Goal: Task Accomplishment & Management: Use online tool/utility

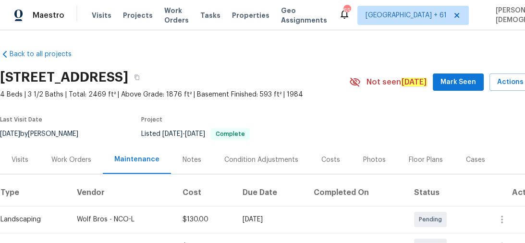
scroll to position [115, 0]
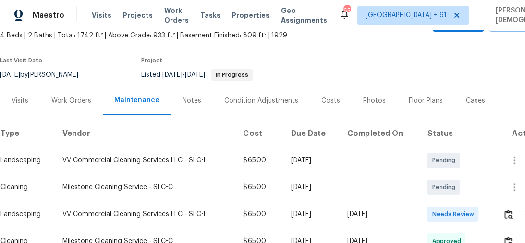
scroll to position [154, 0]
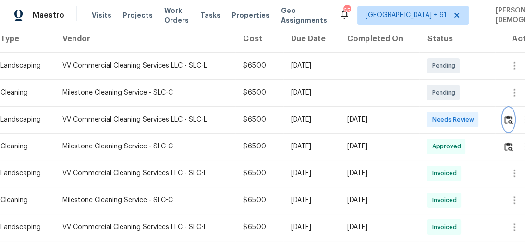
click at [511, 110] on button "button" at bounding box center [508, 119] width 11 height 23
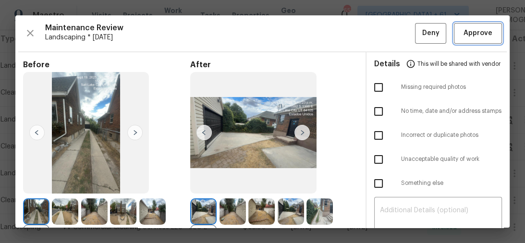
click at [482, 33] on span "Approve" at bounding box center [478, 33] width 29 height 12
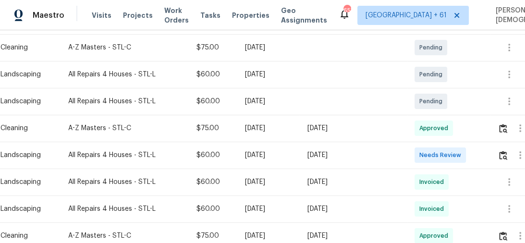
scroll to position [192, 0]
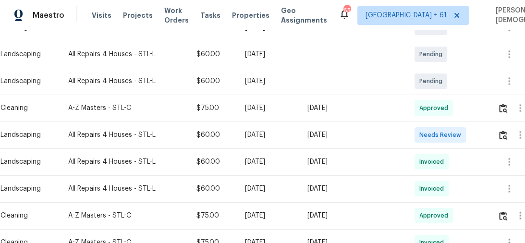
click at [497, 131] on td at bounding box center [516, 135] width 53 height 27
click at [500, 131] on img "button" at bounding box center [503, 135] width 8 height 9
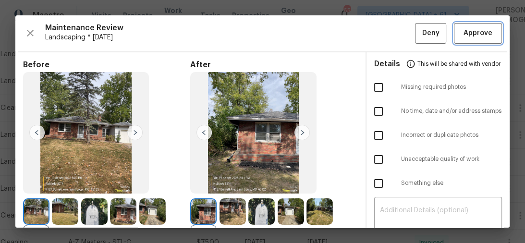
click at [473, 33] on span "Approve" at bounding box center [478, 33] width 29 height 12
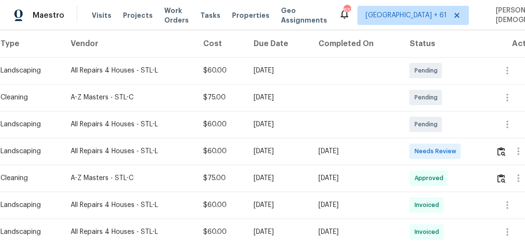
scroll to position [154, 0]
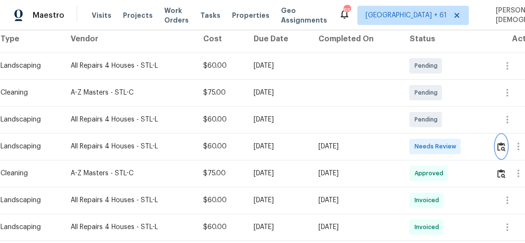
click at [505, 142] on img "button" at bounding box center [502, 146] width 8 height 9
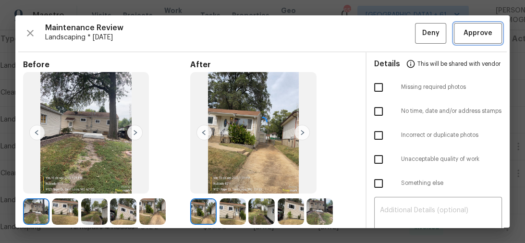
click at [477, 40] on button "Approve" at bounding box center [478, 33] width 48 height 21
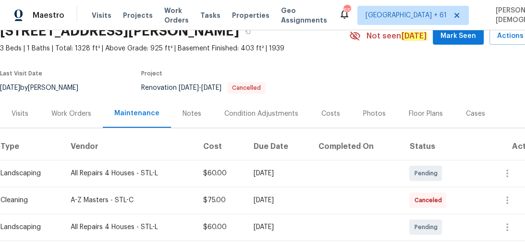
scroll to position [115, 0]
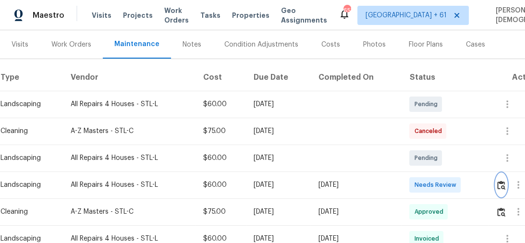
click at [500, 181] on img "button" at bounding box center [502, 185] width 8 height 9
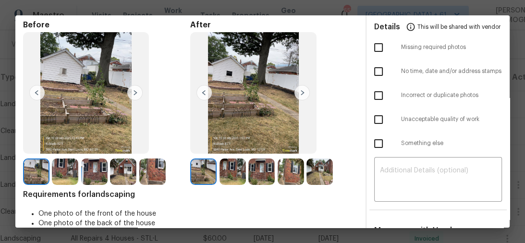
scroll to position [0, 0]
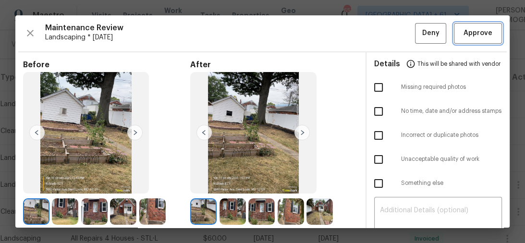
click at [474, 37] on span "Approve" at bounding box center [478, 33] width 29 height 12
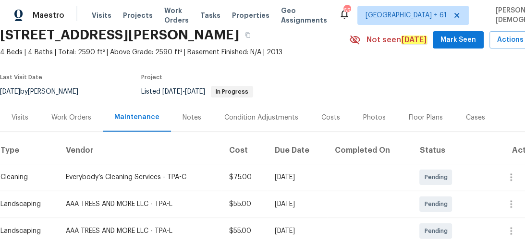
scroll to position [115, 0]
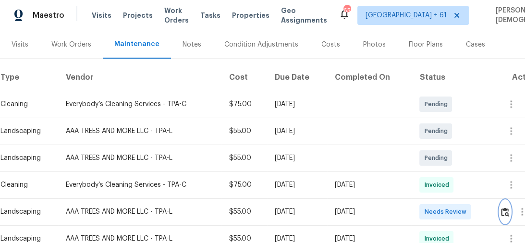
click at [506, 201] on button "button" at bounding box center [505, 211] width 11 height 23
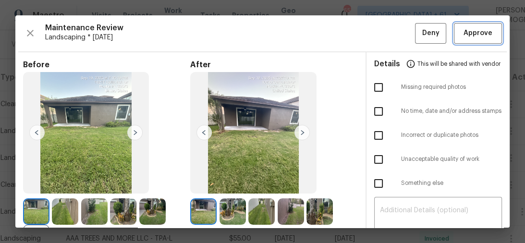
click at [475, 35] on span "Approve" at bounding box center [478, 33] width 29 height 12
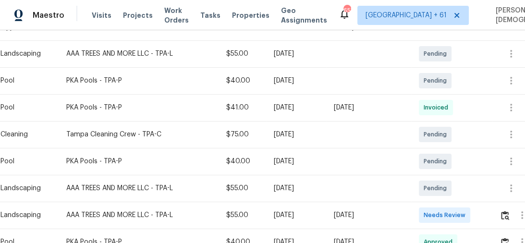
scroll to position [192, 0]
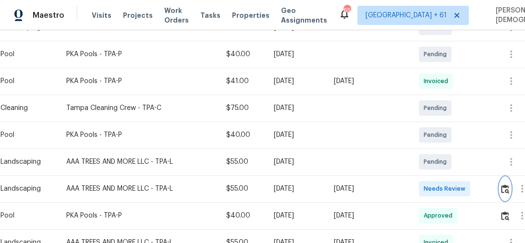
click at [510, 185] on img "button" at bounding box center [505, 189] width 8 height 9
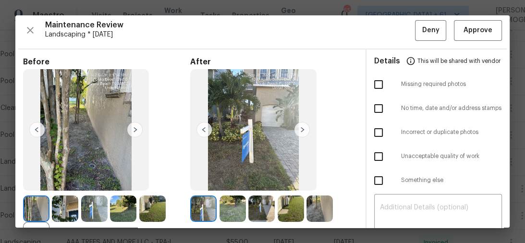
scroll to position [0, 0]
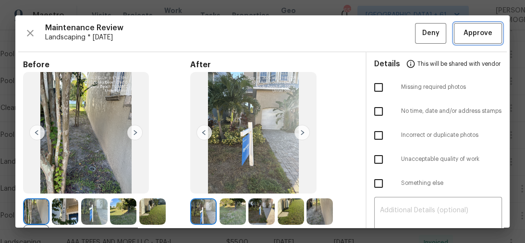
click at [464, 34] on span "Approve" at bounding box center [478, 33] width 29 height 12
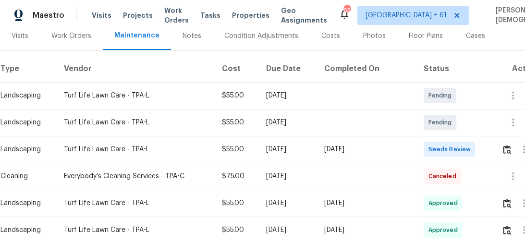
scroll to position [154, 0]
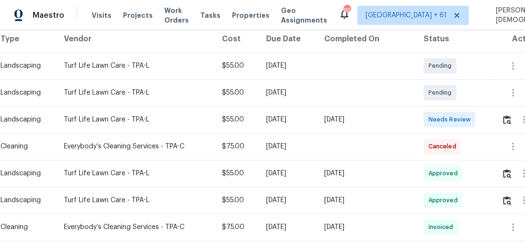
click at [502, 118] on td at bounding box center [518, 119] width 49 height 27
click at [505, 118] on img "button" at bounding box center [507, 119] width 8 height 9
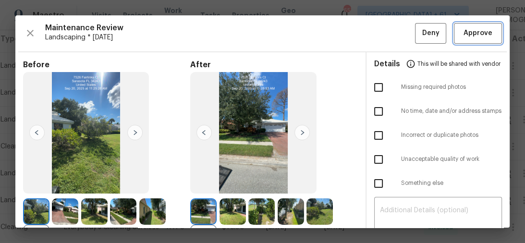
click at [473, 35] on span "Approve" at bounding box center [478, 33] width 29 height 12
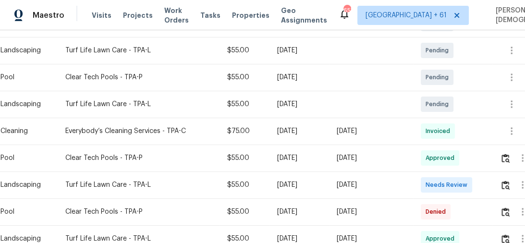
scroll to position [231, 0]
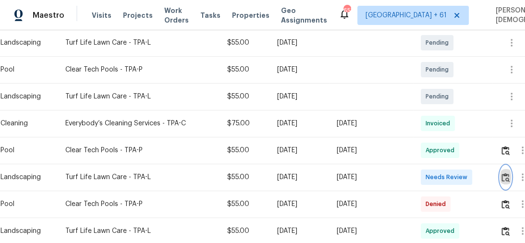
click at [507, 167] on button "button" at bounding box center [505, 177] width 11 height 23
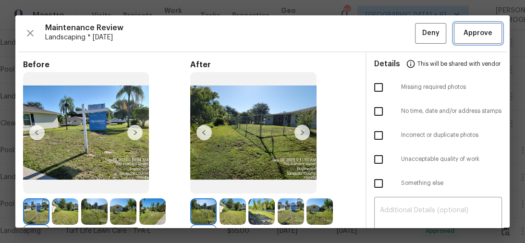
click at [472, 38] on button "Approve" at bounding box center [478, 33] width 48 height 21
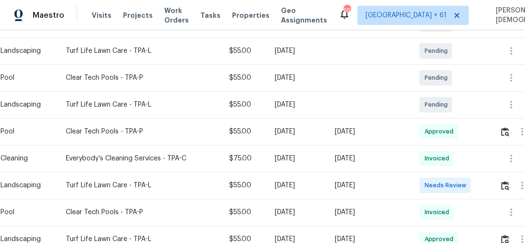
scroll to position [231, 0]
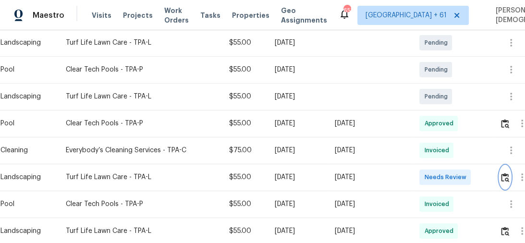
click at [509, 167] on button "button" at bounding box center [505, 177] width 11 height 23
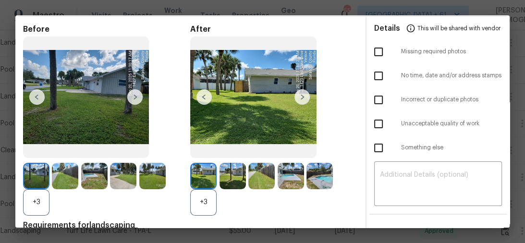
scroll to position [0, 0]
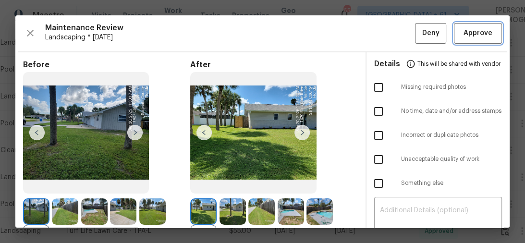
click at [480, 29] on span "Approve" at bounding box center [478, 33] width 29 height 12
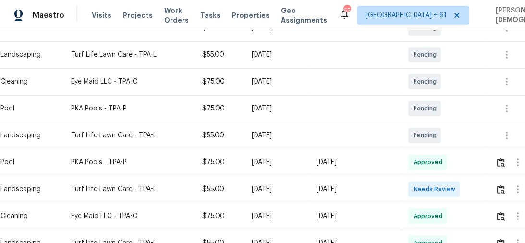
scroll to position [192, 0]
click at [505, 185] on img "button" at bounding box center [501, 189] width 8 height 9
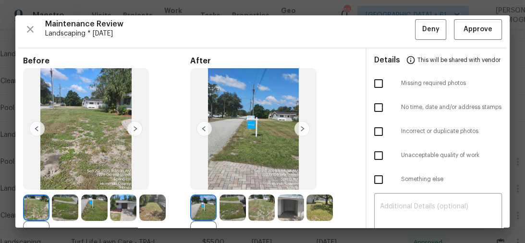
scroll to position [0, 0]
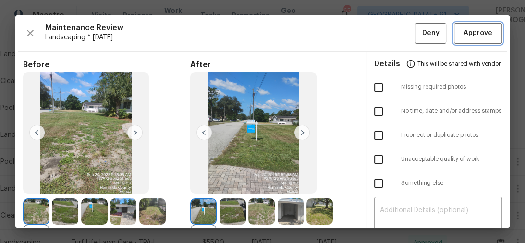
click at [464, 31] on span "Approve" at bounding box center [478, 33] width 29 height 12
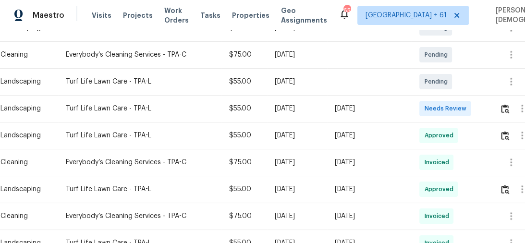
scroll to position [192, 0]
click at [504, 107] on img "button" at bounding box center [505, 108] width 8 height 9
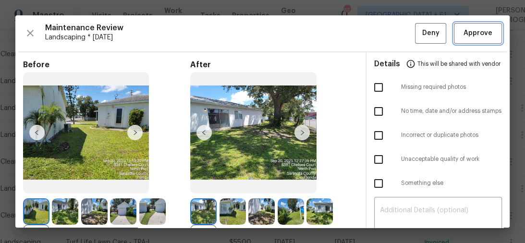
click at [469, 37] on span "Approve" at bounding box center [478, 33] width 29 height 12
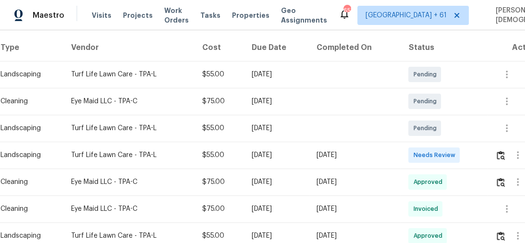
scroll to position [192, 0]
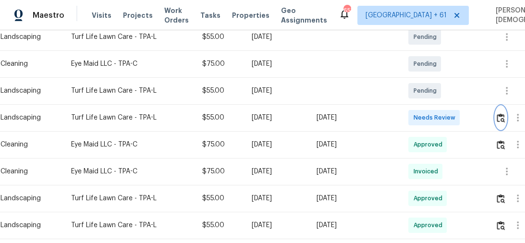
click at [503, 110] on button "button" at bounding box center [501, 117] width 11 height 23
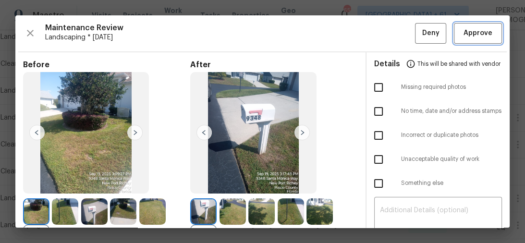
click at [465, 36] on span "Approve" at bounding box center [478, 33] width 29 height 12
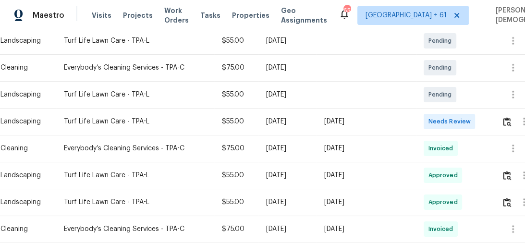
scroll to position [192, 0]
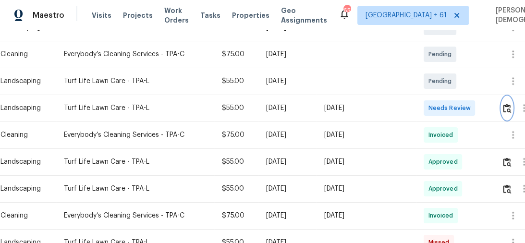
click at [505, 104] on img "button" at bounding box center [507, 108] width 8 height 9
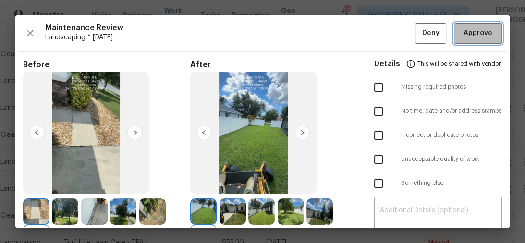
click at [478, 35] on span "Approve" at bounding box center [478, 33] width 29 height 12
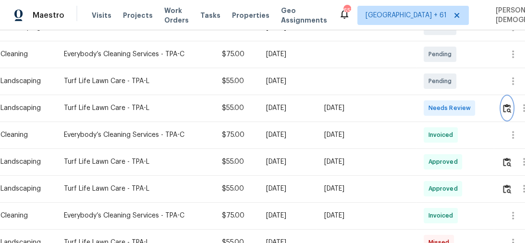
click at [510, 104] on img "button" at bounding box center [507, 108] width 8 height 9
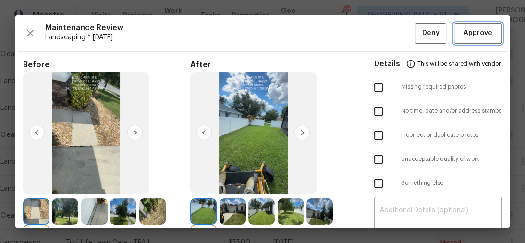
click at [469, 36] on span "Approve" at bounding box center [478, 33] width 29 height 12
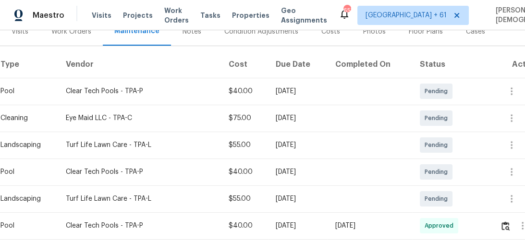
scroll to position [154, 0]
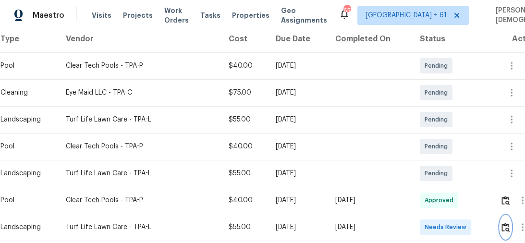
click at [510, 223] on img "button" at bounding box center [506, 227] width 8 height 9
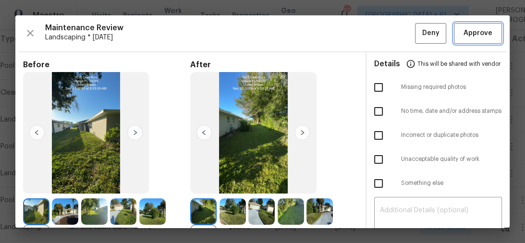
click at [465, 35] on span "Approve" at bounding box center [478, 33] width 29 height 12
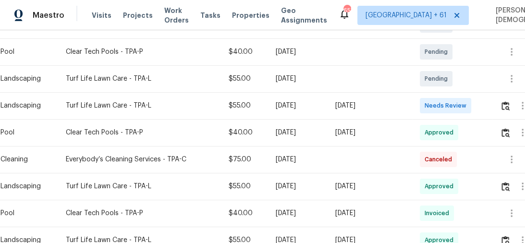
scroll to position [231, 0]
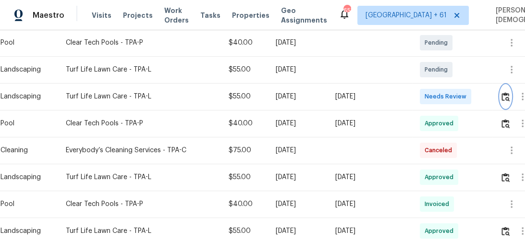
click at [503, 96] on button "button" at bounding box center [505, 96] width 11 height 23
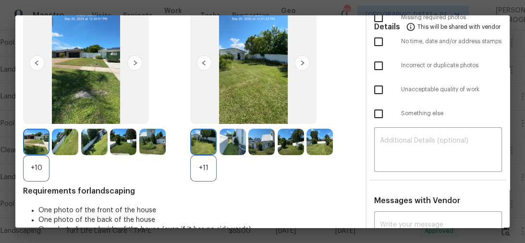
scroll to position [0, 0]
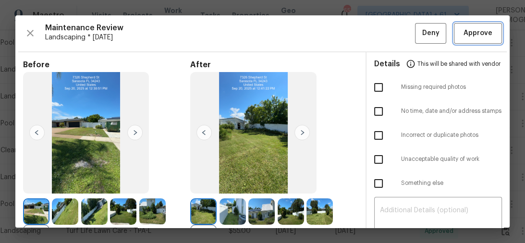
click at [471, 38] on span "Approve" at bounding box center [478, 33] width 29 height 12
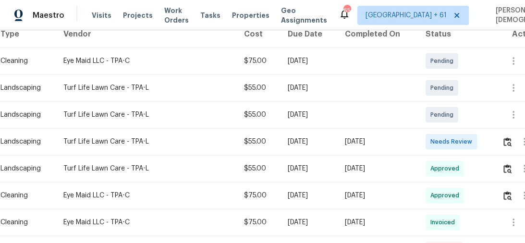
scroll to position [192, 0]
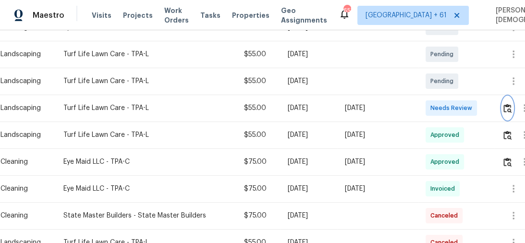
click at [506, 104] on img "button" at bounding box center [508, 108] width 8 height 9
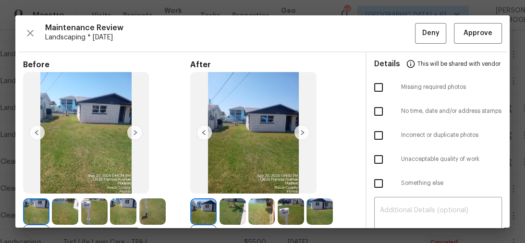
click at [475, 33] on div at bounding box center [262, 121] width 495 height 212
click at [465, 31] on span "Approve" at bounding box center [478, 33] width 29 height 12
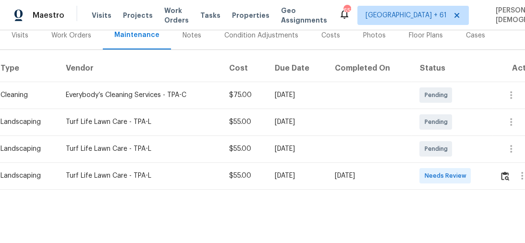
scroll to position [129, 0]
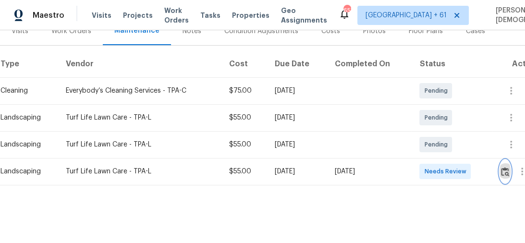
click at [511, 167] on button "button" at bounding box center [505, 171] width 11 height 23
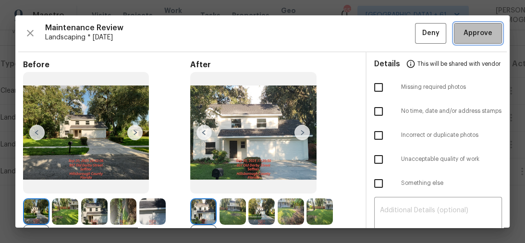
click at [460, 40] on button "Approve" at bounding box center [478, 33] width 48 height 21
